Goal: Transaction & Acquisition: Purchase product/service

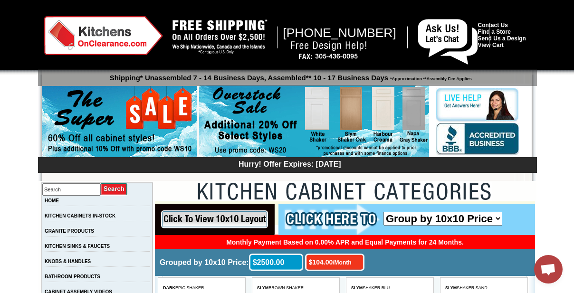
scroll to position [804, 0]
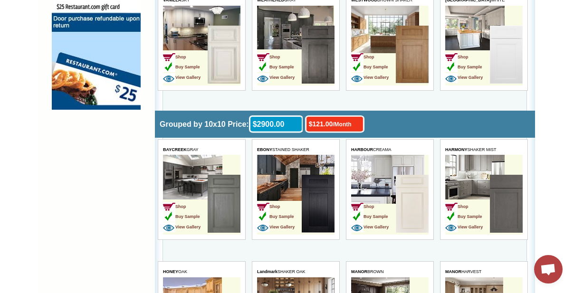
drag, startPoint x: 318, startPoint y: 748, endPoint x: 548, endPoint y: 144, distance: 646.8
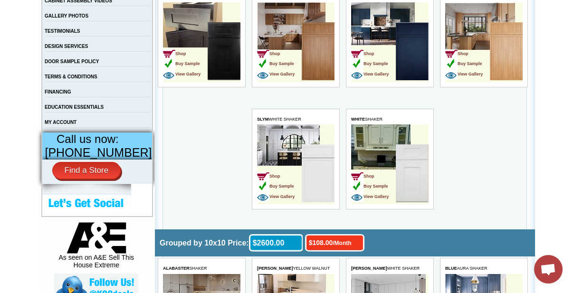
scroll to position [156, 0]
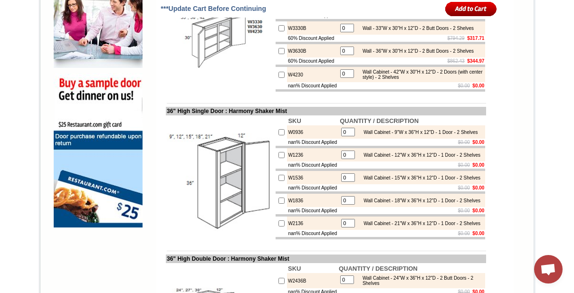
scroll to position [647, 0]
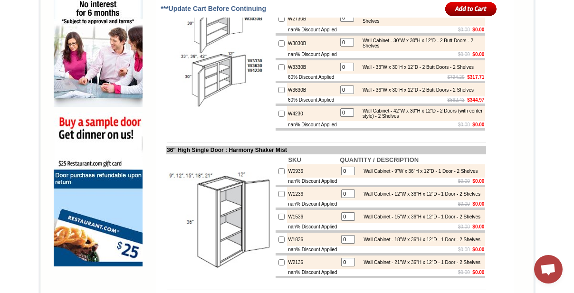
click at [278, 47] on input "checkbox" at bounding box center [281, 43] width 6 height 6
checkbox input "true"
type input "1"
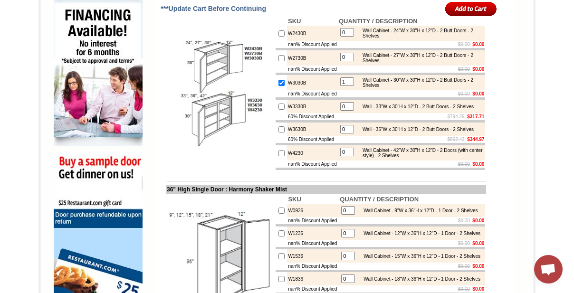
scroll to position [604, 0]
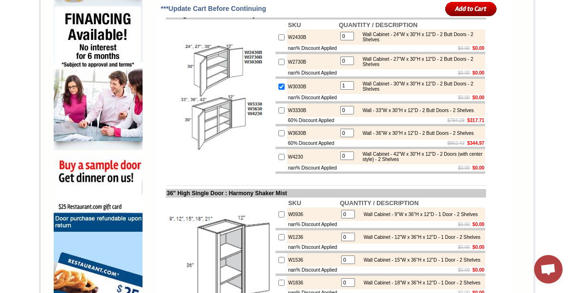
click at [278, 65] on input "checkbox" at bounding box center [281, 62] width 6 height 6
checkbox input "true"
type input "1"
click at [278, 40] on input "checkbox" at bounding box center [281, 37] width 6 height 6
checkbox input "true"
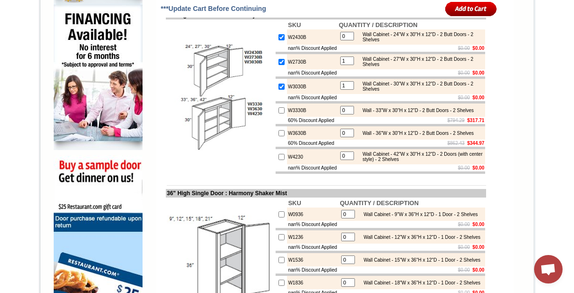
type input "1"
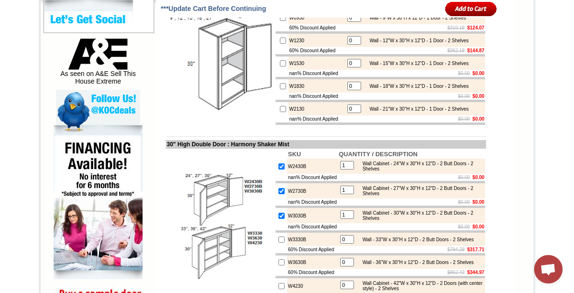
scroll to position [475, 0]
click at [280, 89] on input "checkbox" at bounding box center [283, 86] width 6 height 6
checkbox input "true"
type input "1"
click at [280, 66] on input "checkbox" at bounding box center [283, 63] width 6 height 6
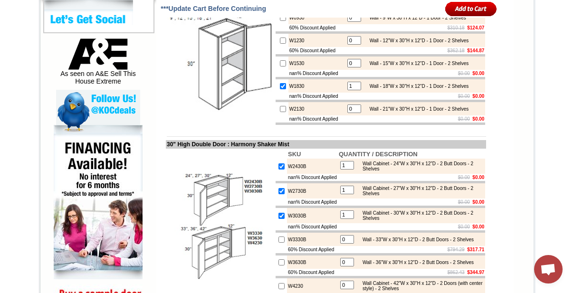
checkbox input "true"
type input "1"
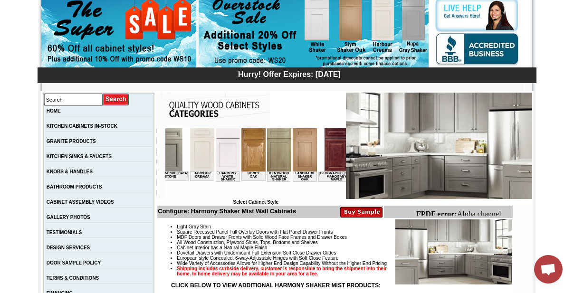
scroll to position [86, 0]
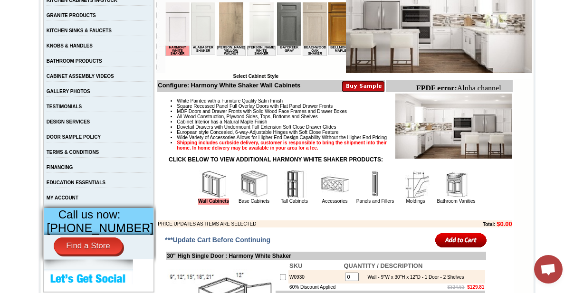
scroll to position [86, 0]
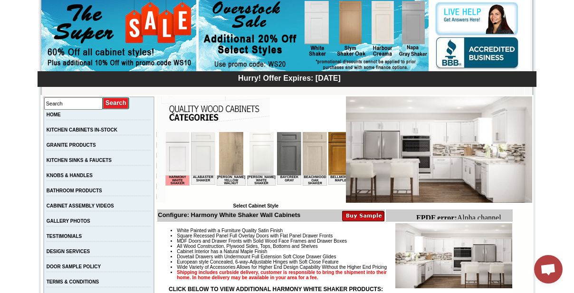
click at [333, 162] on img at bounding box center [340, 153] width 24 height 43
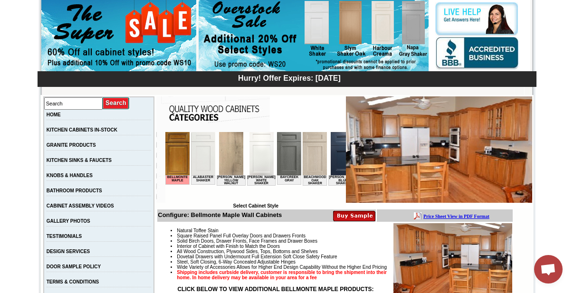
click at [283, 164] on img at bounding box center [289, 153] width 24 height 43
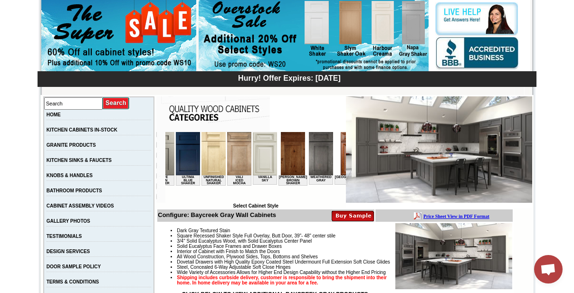
scroll to position [0, 1747]
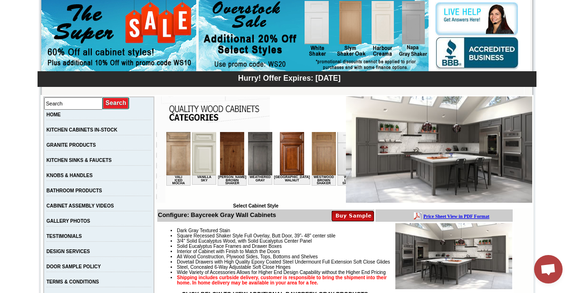
drag, startPoint x: 257, startPoint y: 155, endPoint x: 251, endPoint y: 160, distance: 7.8
click at [363, 160] on img at bounding box center [375, 153] width 24 height 43
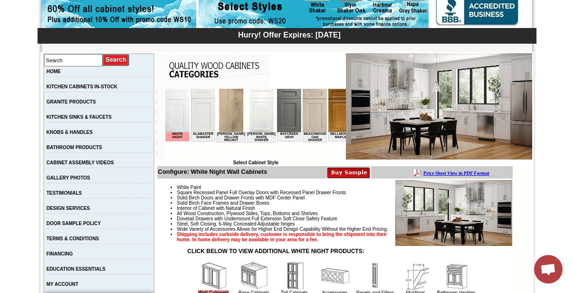
click at [306, 123] on img at bounding box center [314, 110] width 24 height 43
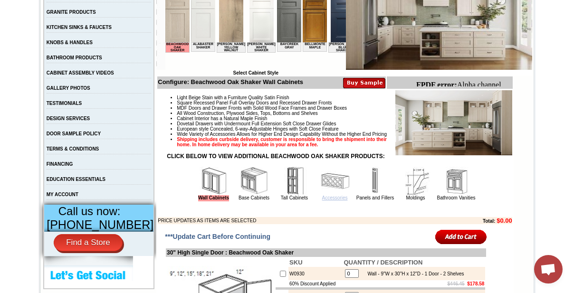
scroll to position [172, 0]
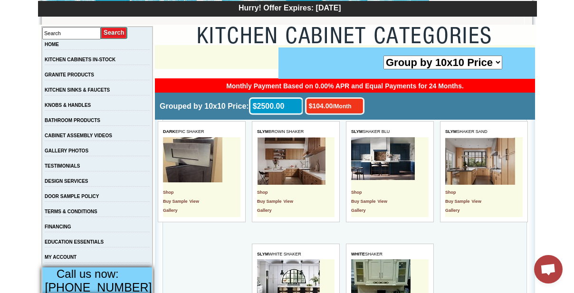
scroll to position [2550, 0]
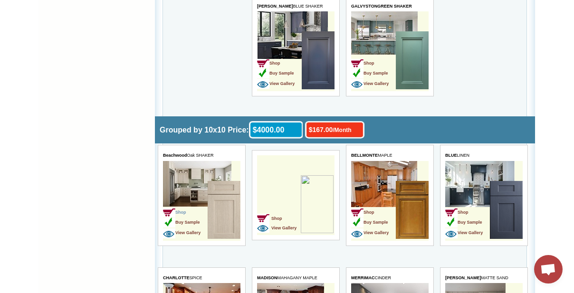
click at [186, 210] on span "Shop" at bounding box center [173, 212] width 23 height 5
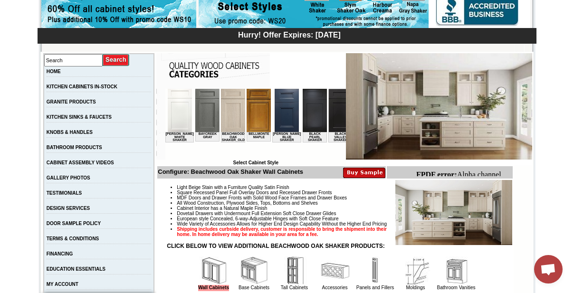
scroll to position [0, 77]
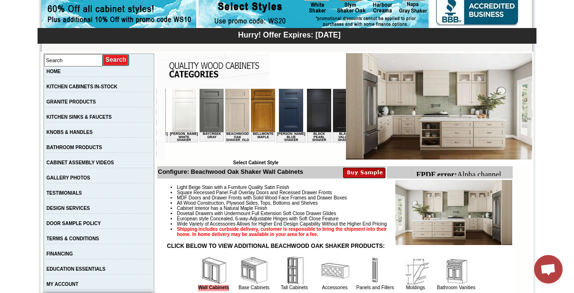
click at [232, 118] on img at bounding box center [237, 110] width 24 height 43
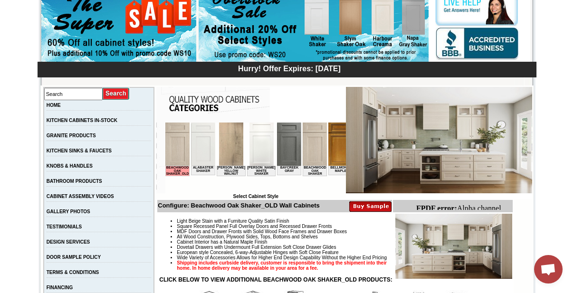
scroll to position [86, 0]
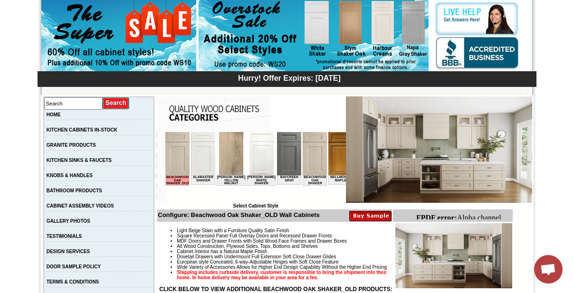
click at [259, 150] on img at bounding box center [261, 153] width 24 height 43
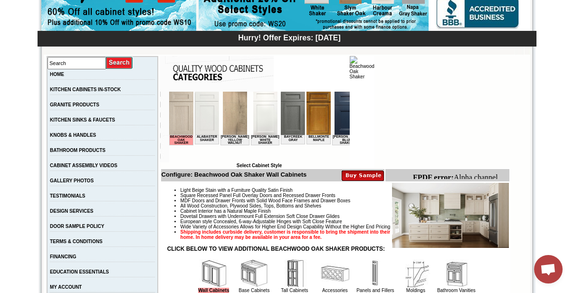
scroll to position [129, 0]
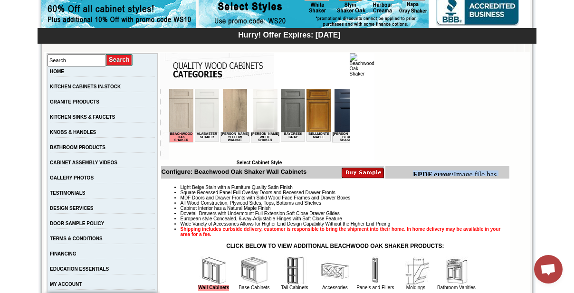
drag, startPoint x: 475, startPoint y: 174, endPoint x: 503, endPoint y: 181, distance: 29.0
click at [503, 181] on html "FPDF error: Image file has no extension and no type was specified:" at bounding box center [459, 183] width 100 height 33
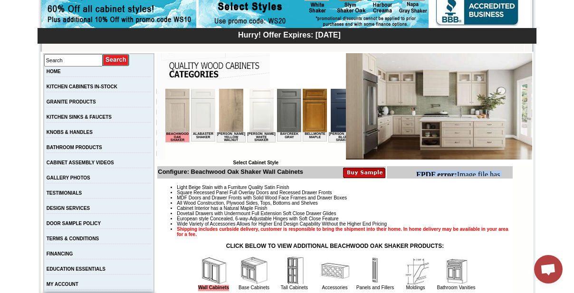
drag, startPoint x: 416, startPoint y: 172, endPoint x: 452, endPoint y: 199, distance: 44.4
click at [452, 199] on html "FPDF error: Image file has no extension and no type was specified:" at bounding box center [462, 183] width 100 height 33
copy body "FPDF error: Image file has no extension and no type was specified:"
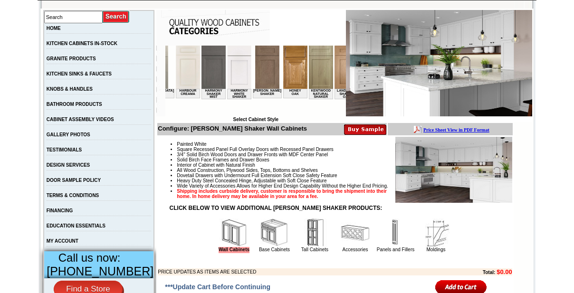
scroll to position [0, 705]
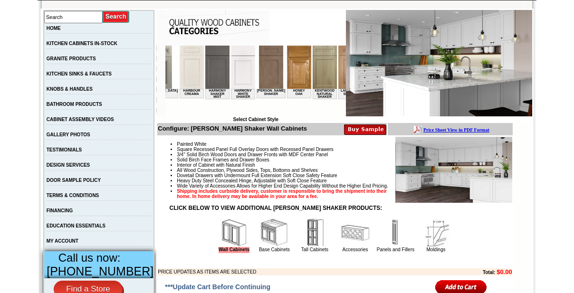
click at [259, 76] on img at bounding box center [271, 67] width 24 height 43
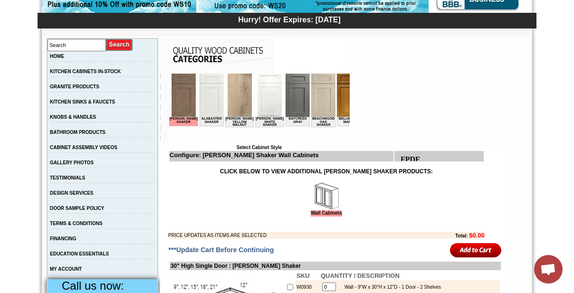
scroll to position [129, 0]
